Goal: Task Accomplishment & Management: Use online tool/utility

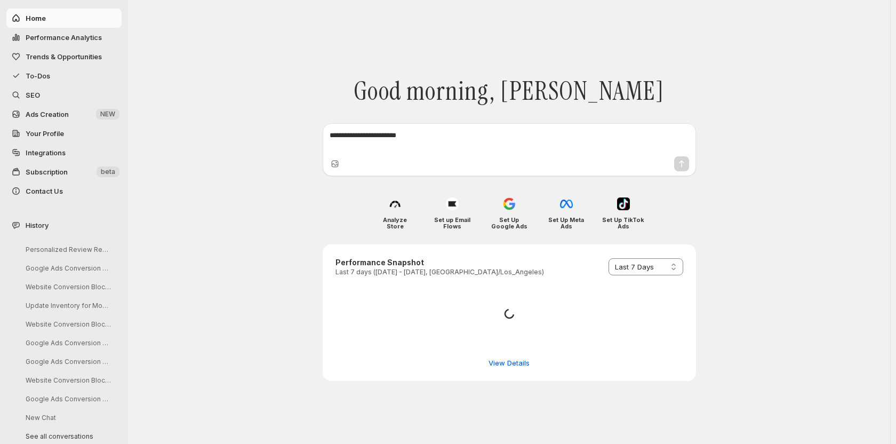
select select "*********"
click at [34, 74] on span "To-Dos" at bounding box center [38, 75] width 25 height 9
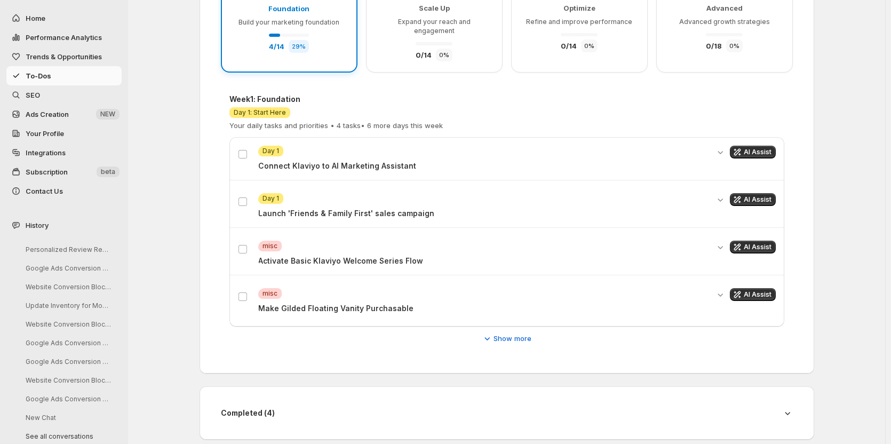
scroll to position [179, 0]
click at [502, 333] on span "Show more" at bounding box center [512, 337] width 38 height 11
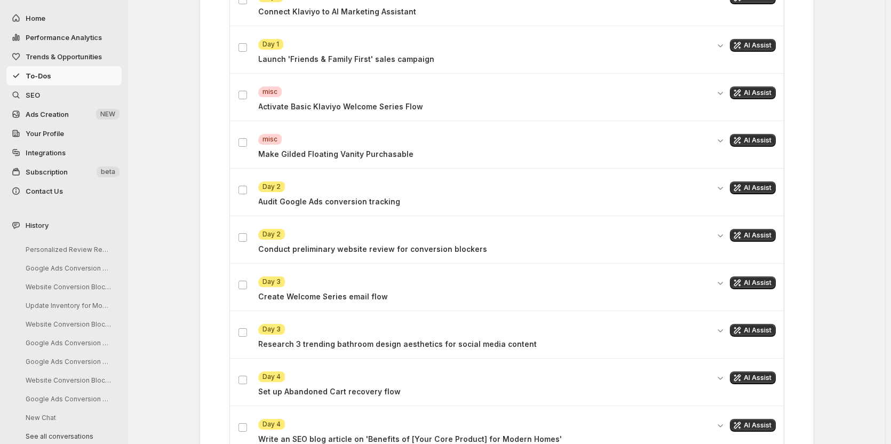
scroll to position [392, 0]
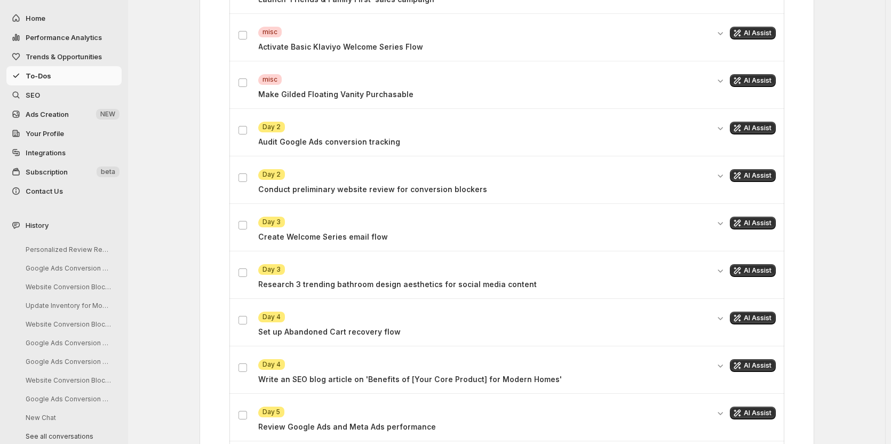
click at [61, 113] on span "Ads Creation" at bounding box center [47, 114] width 43 height 9
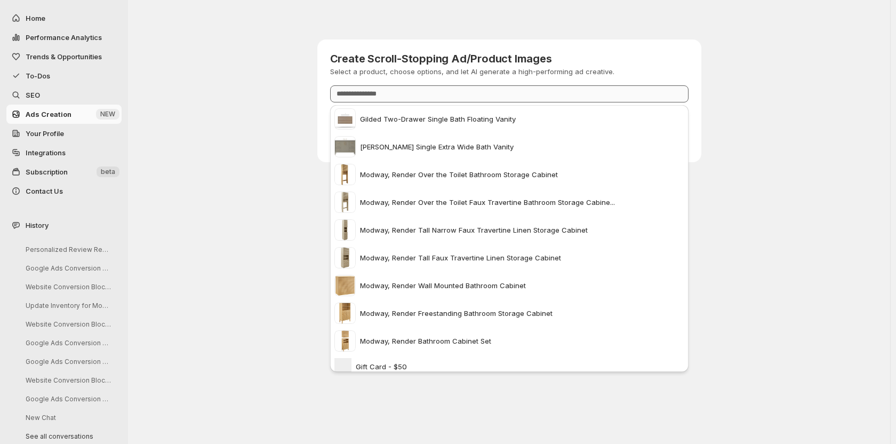
click at [403, 97] on input "Product" at bounding box center [509, 93] width 358 height 17
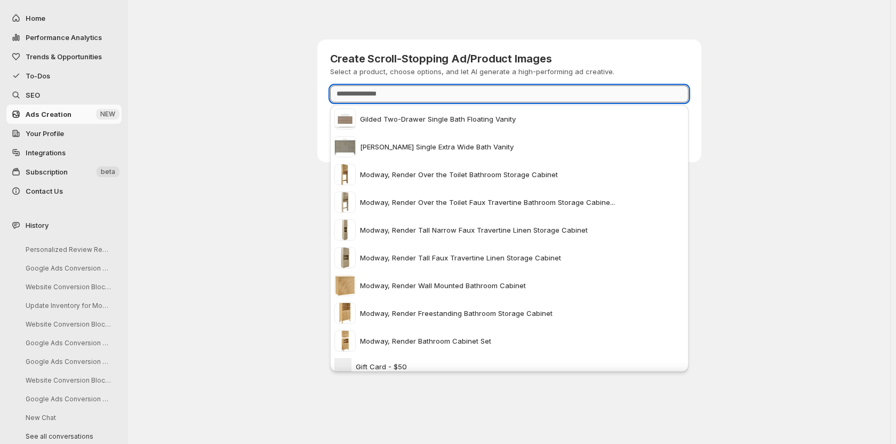
click at [403, 97] on input "Product" at bounding box center [509, 93] width 358 height 17
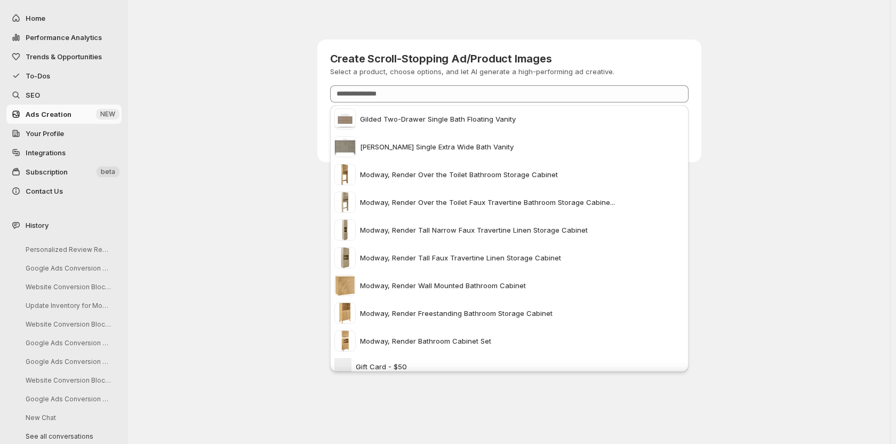
click at [284, 95] on div "Create Scroll-Stopping Ad/Product Images Select a product, choose options, and …" at bounding box center [509, 87] width 640 height 175
click at [384, 92] on input "Product" at bounding box center [509, 93] width 358 height 17
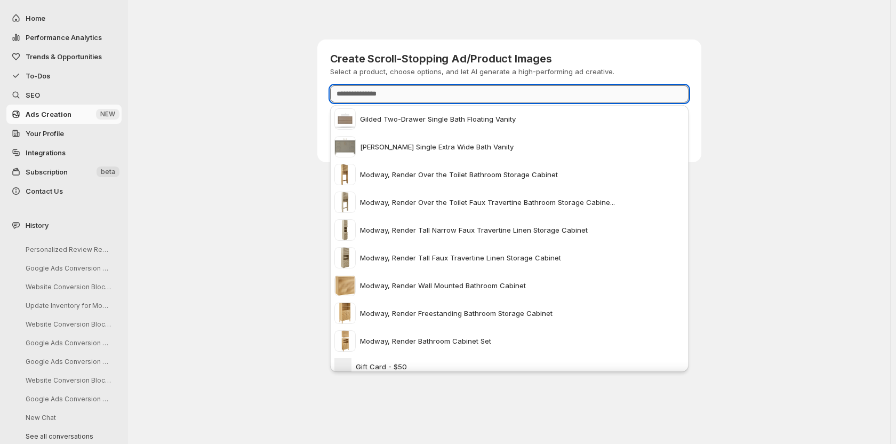
click at [405, 97] on input "Product" at bounding box center [509, 93] width 358 height 17
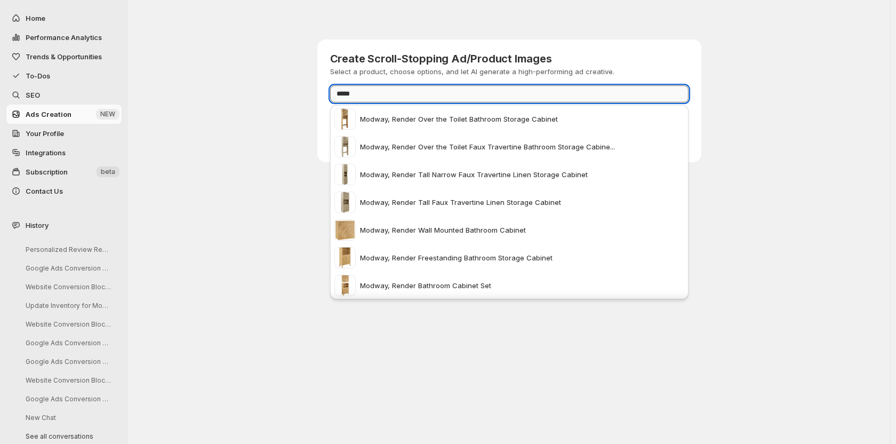
type input "******"
